Goal: Navigation & Orientation: Understand site structure

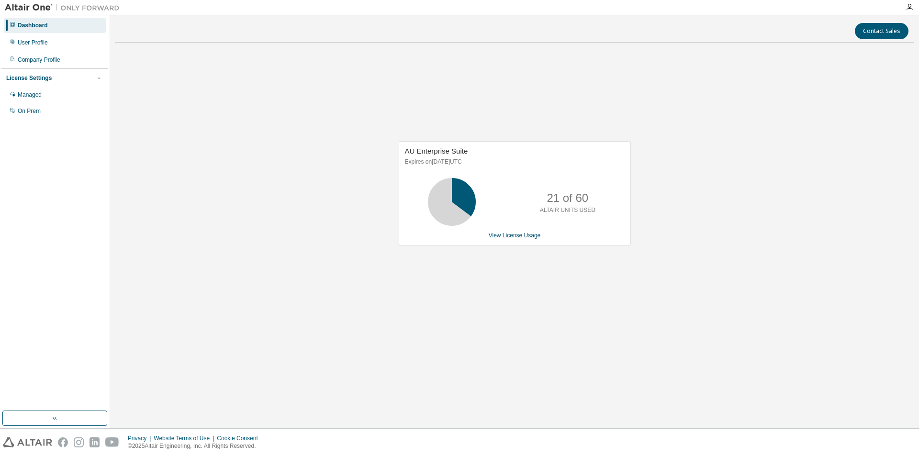
click at [309, 277] on div "AU Enterprise Suite Expires on [DATE] UTC 21 of 60 ALTAIR UNITS USED View Licen…" at bounding box center [514, 198] width 799 height 296
click at [282, 217] on div "AU Enterprise Suite Expires on [DATE] UTC 21 of 60 ALTAIR UNITS USED View Licen…" at bounding box center [514, 198] width 799 height 296
